Goal: Find specific page/section: Find specific page/section

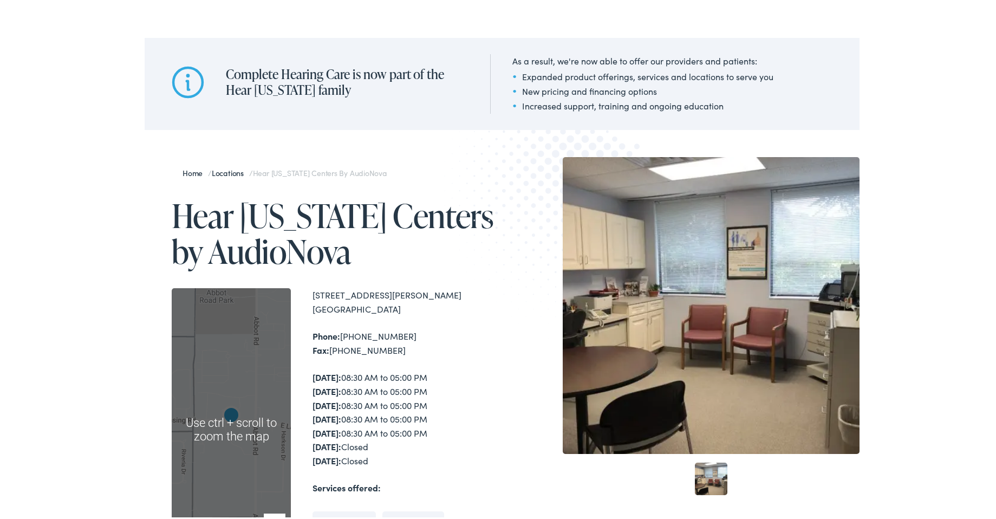
scroll to position [73, 0]
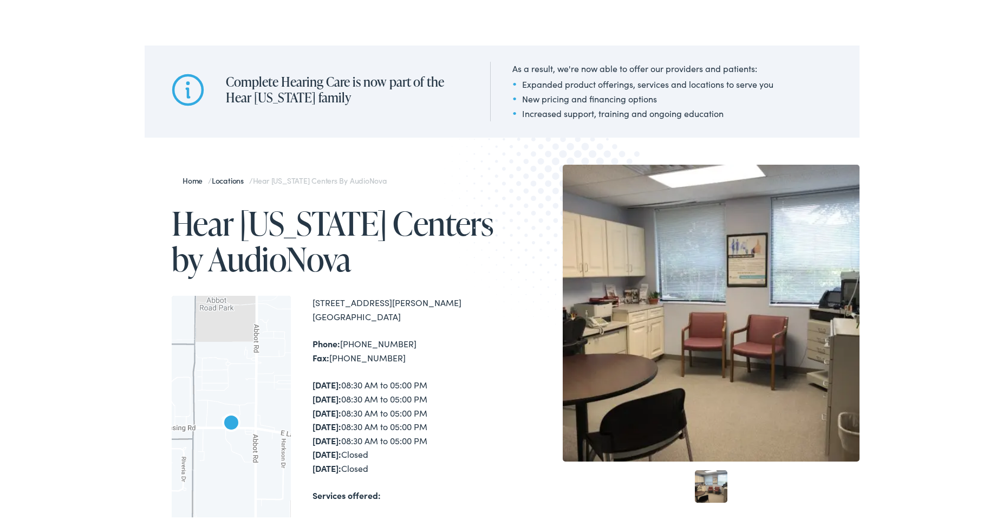
click at [230, 179] on link "Locations" at bounding box center [230, 178] width 37 height 11
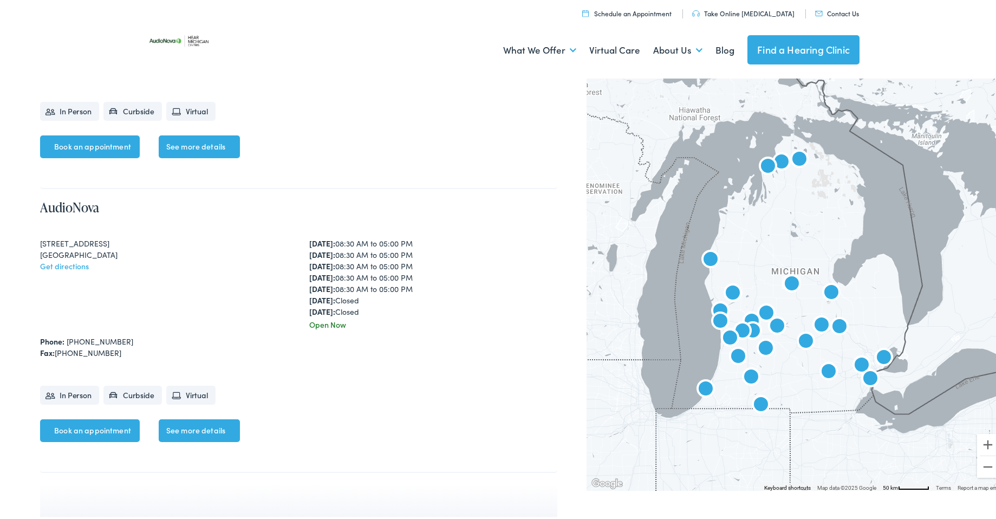
scroll to position [7598, 0]
click at [823, 291] on img "AudioNova" at bounding box center [831, 291] width 26 height 26
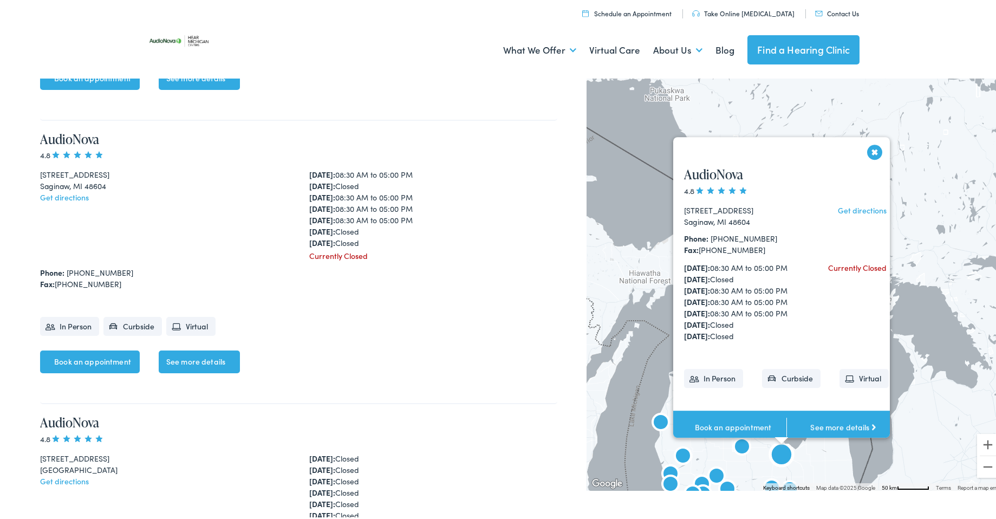
scroll to position [5951, 0]
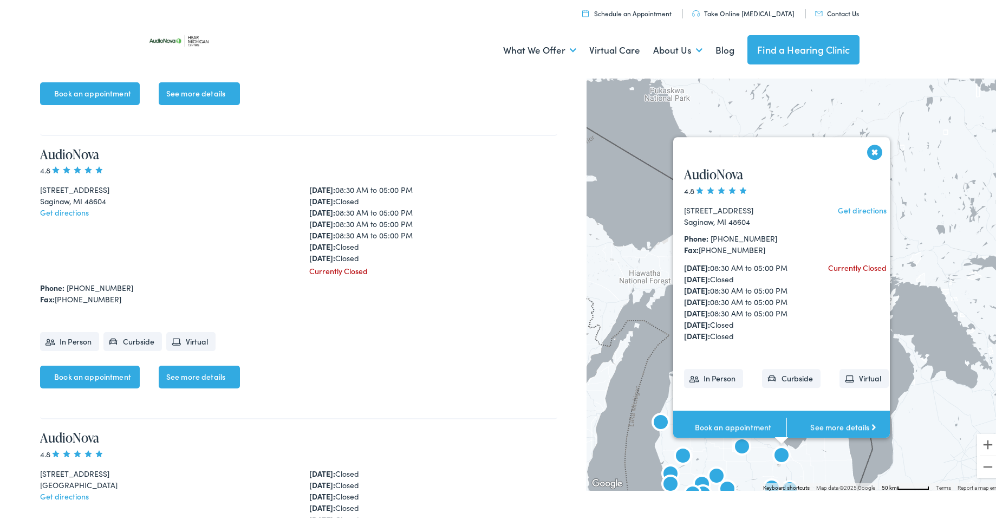
click at [867, 140] on button "Close" at bounding box center [874, 149] width 19 height 19
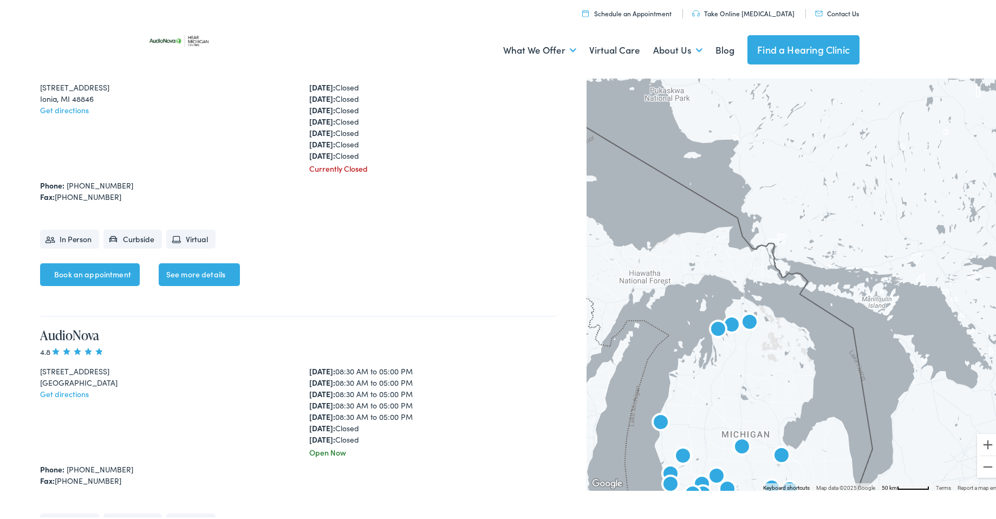
scroll to position [3786, 0]
